Goal: Find specific page/section: Find specific page/section

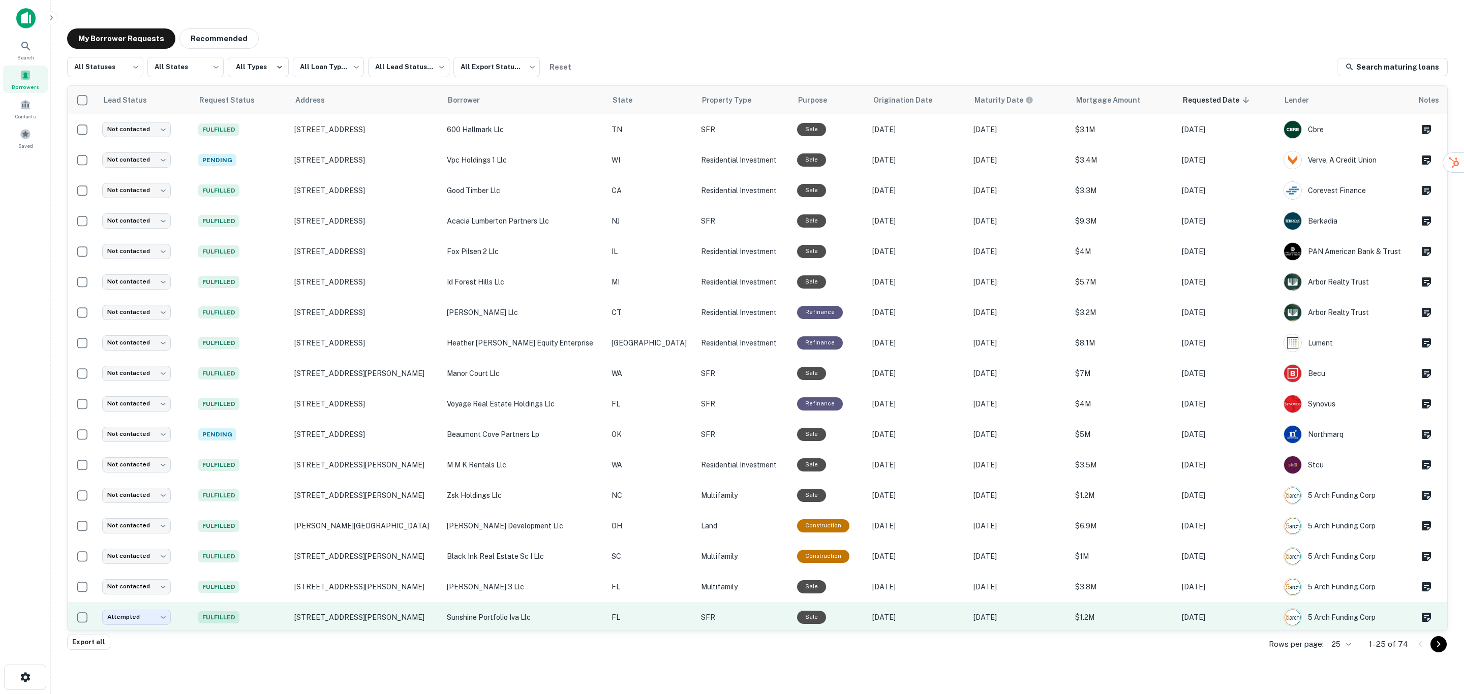
click at [563, 618] on p "sunshine portfolio iva llc" at bounding box center [524, 617] width 155 height 11
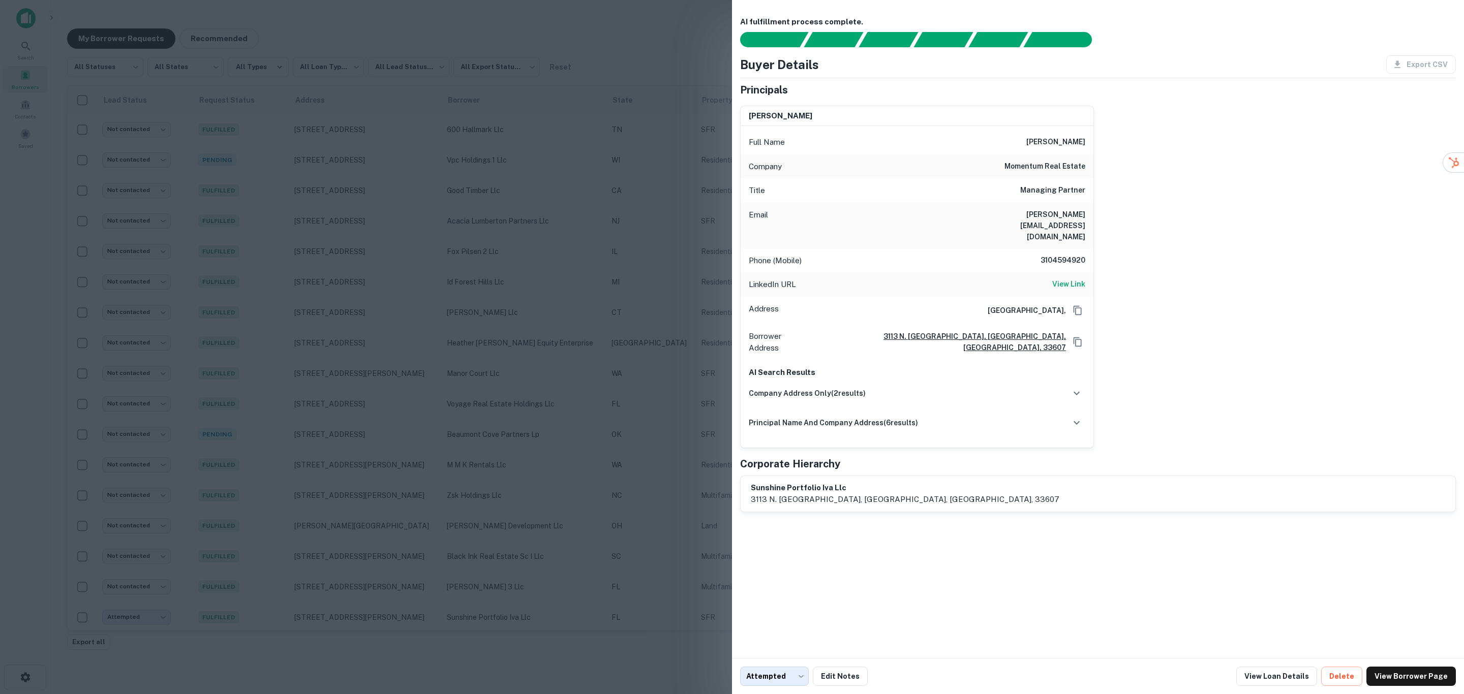
drag, startPoint x: 1021, startPoint y: 137, endPoint x: 1083, endPoint y: 146, distance: 63.2
click at [1083, 146] on h6 "[PERSON_NAME]" at bounding box center [1055, 142] width 59 height 12
copy h6 "[PERSON_NAME]"
click at [1274, 679] on link "View Loan Details" at bounding box center [1276, 676] width 81 height 19
